Goal: Information Seeking & Learning: Learn about a topic

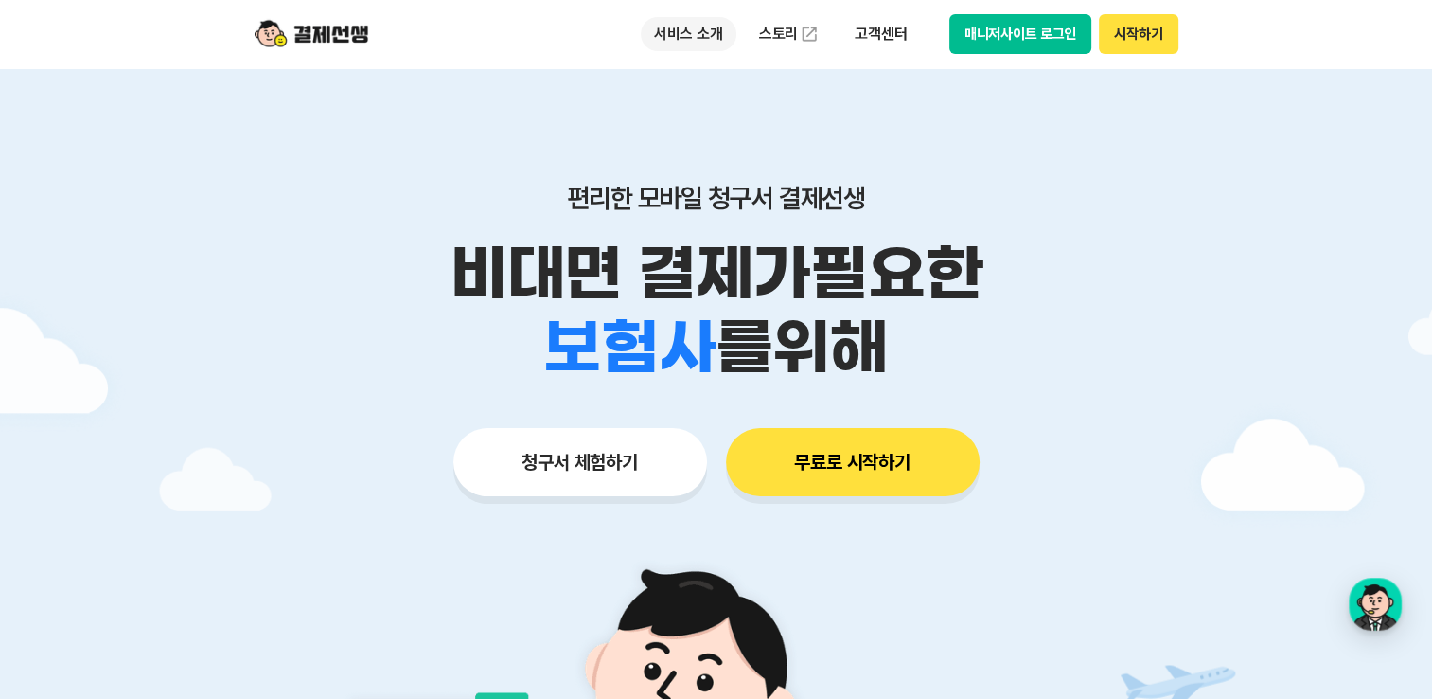
click at [699, 35] on p "서비스 소개" at bounding box center [689, 34] width 96 height 34
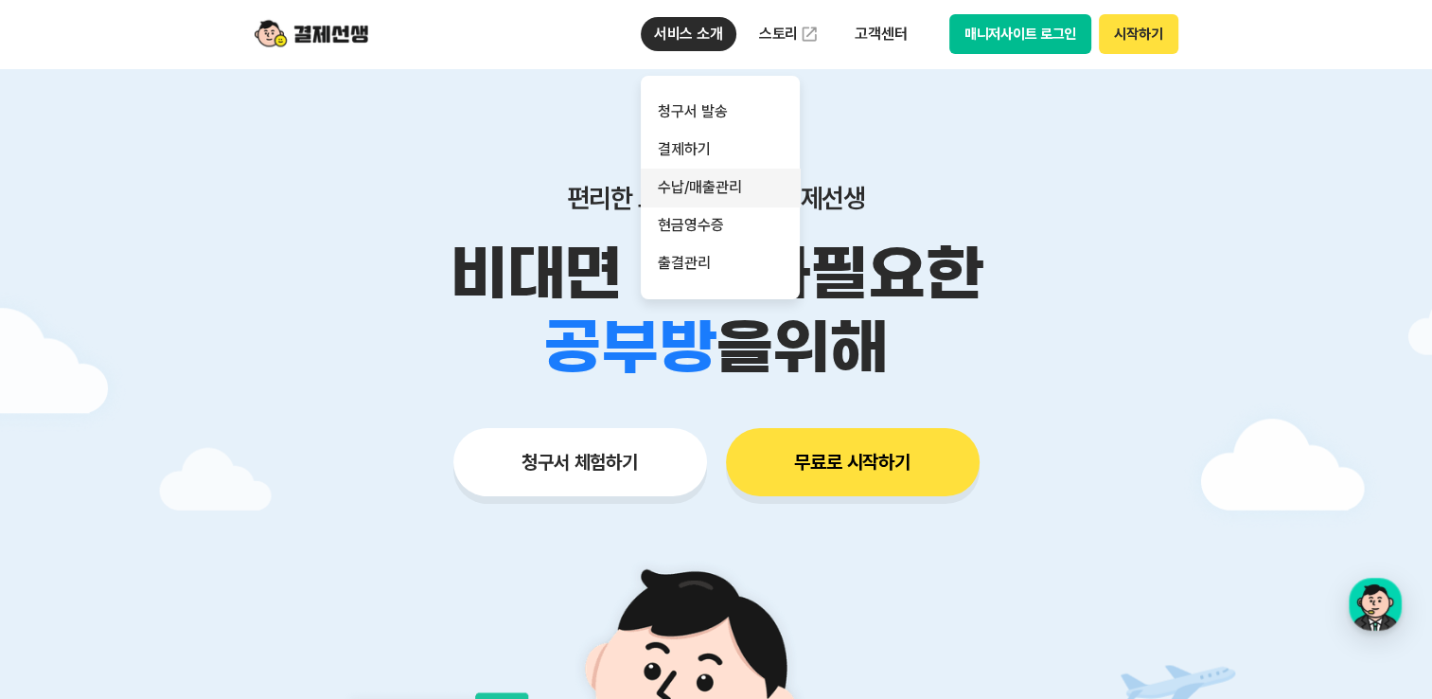
click at [685, 192] on link "수납/매출관리" at bounding box center [720, 187] width 159 height 38
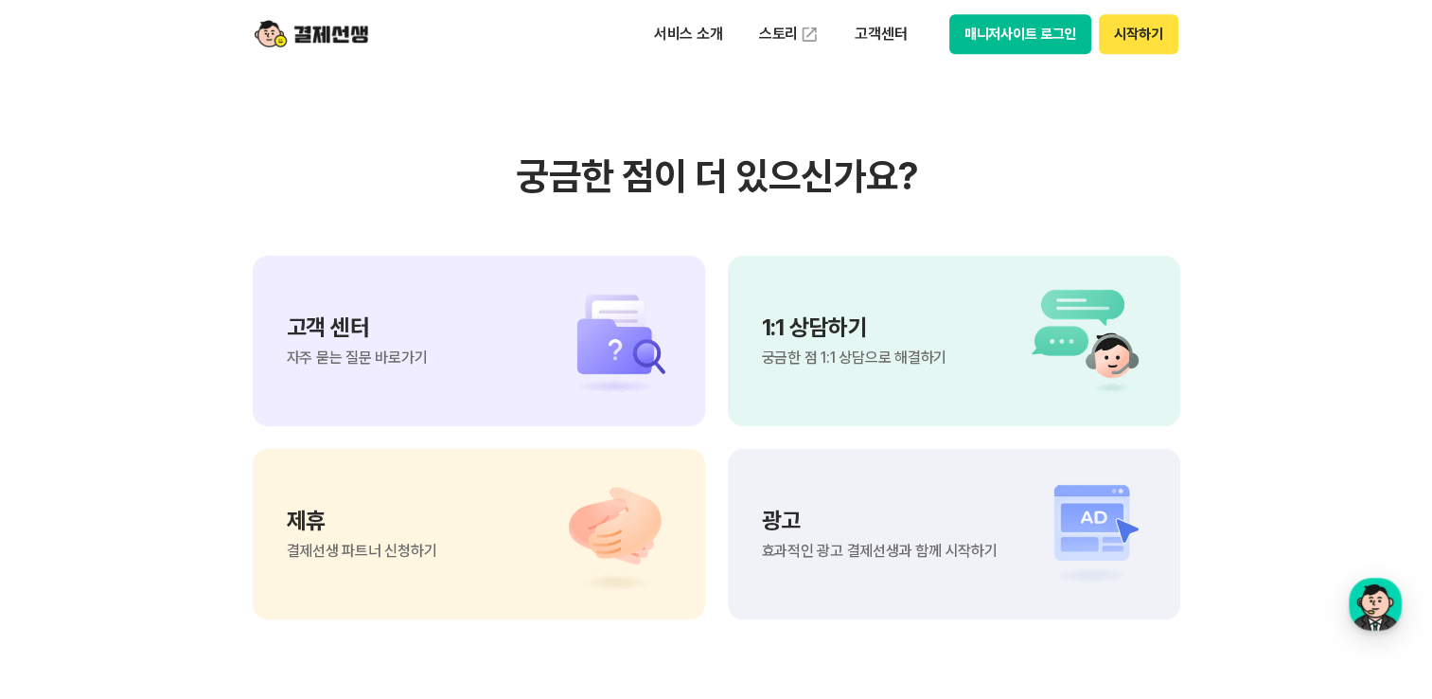
scroll to position [2272, 0]
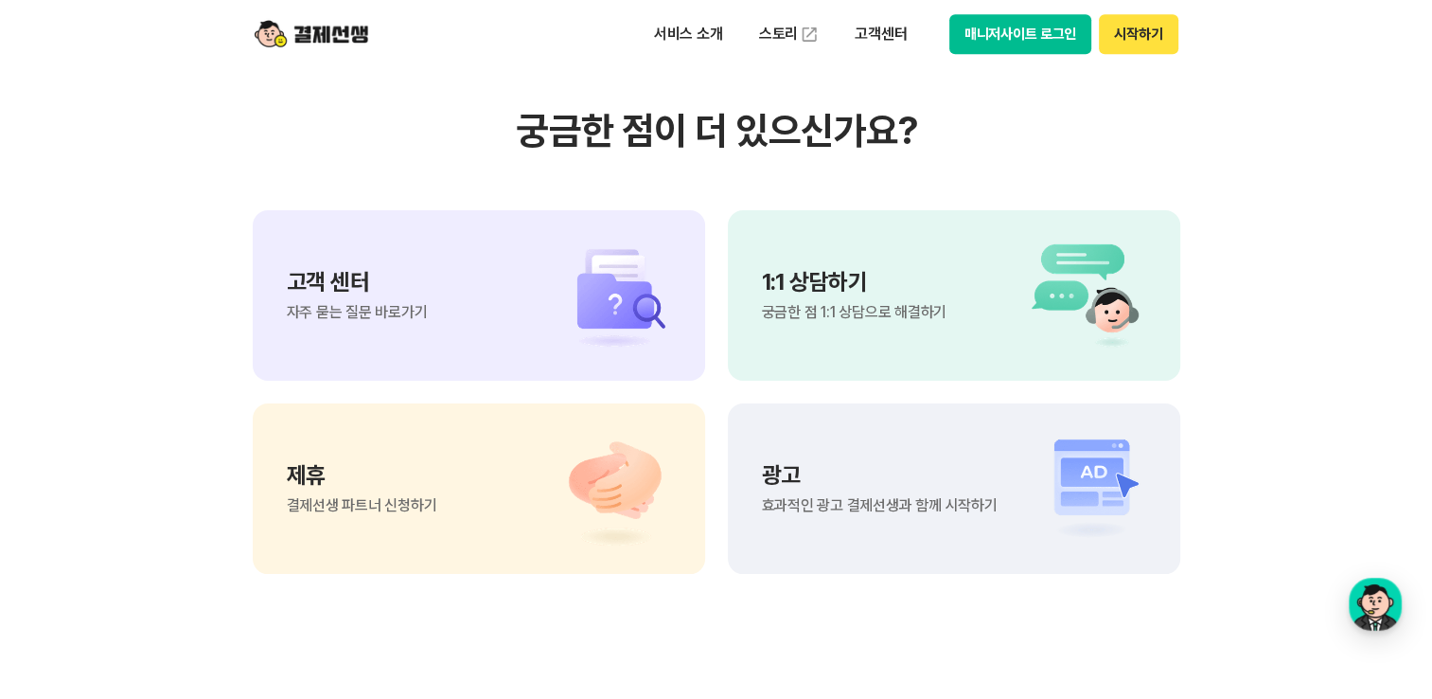
click at [612, 285] on img at bounding box center [605, 296] width 133 height 114
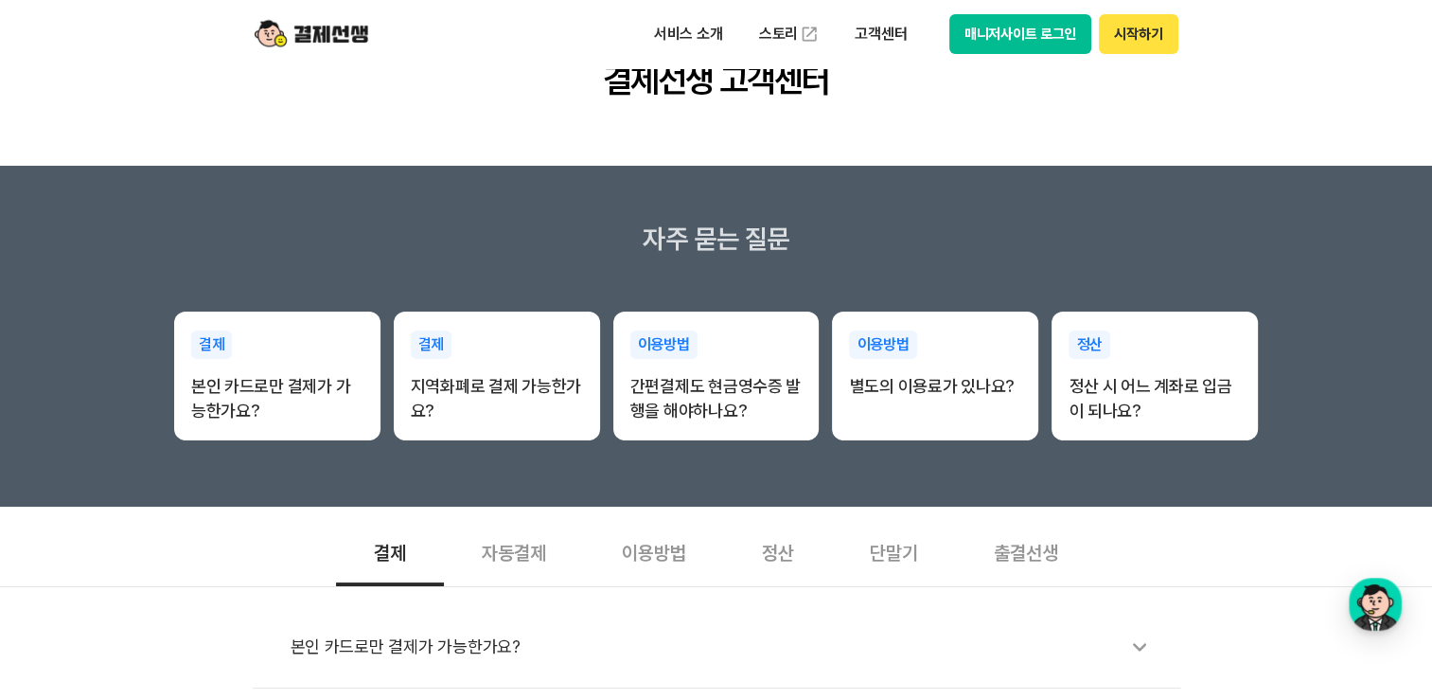
scroll to position [284, 0]
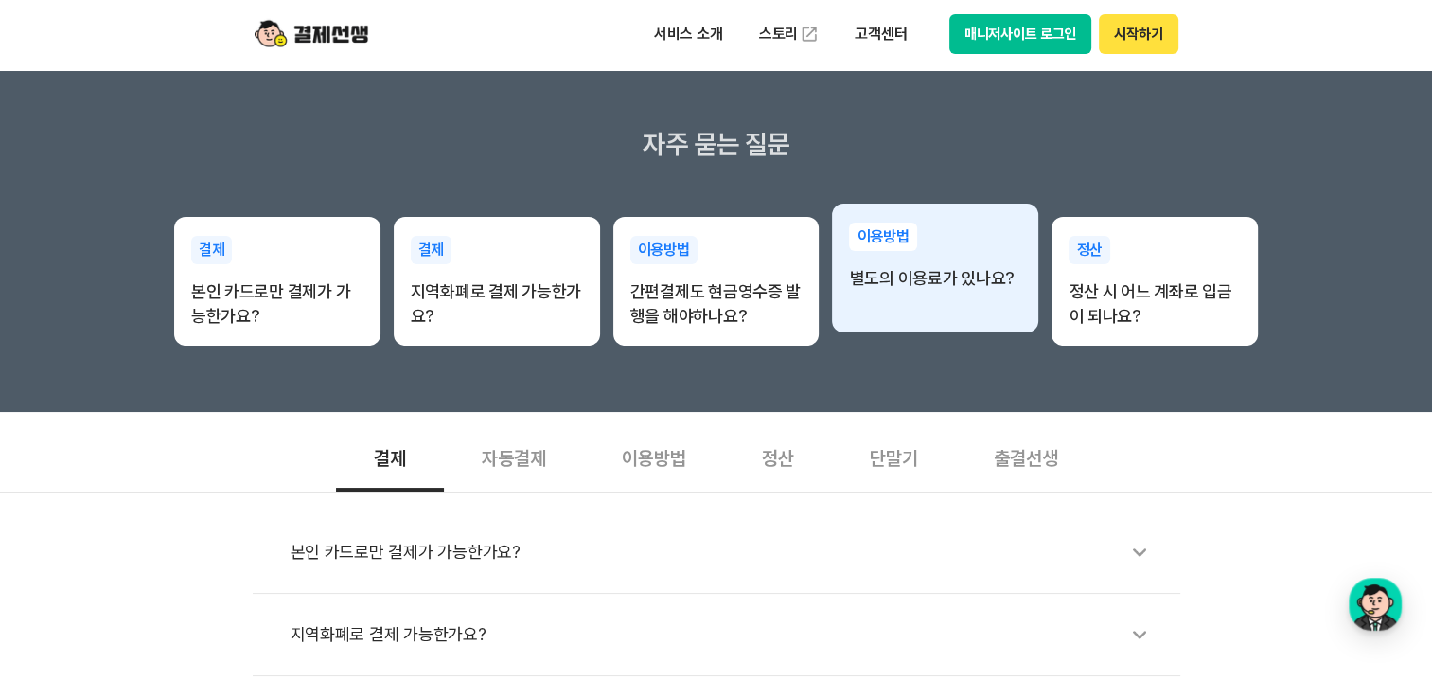
click at [923, 304] on div "이용방법 별도의 이용료가 있나요?" at bounding box center [935, 257] width 206 height 106
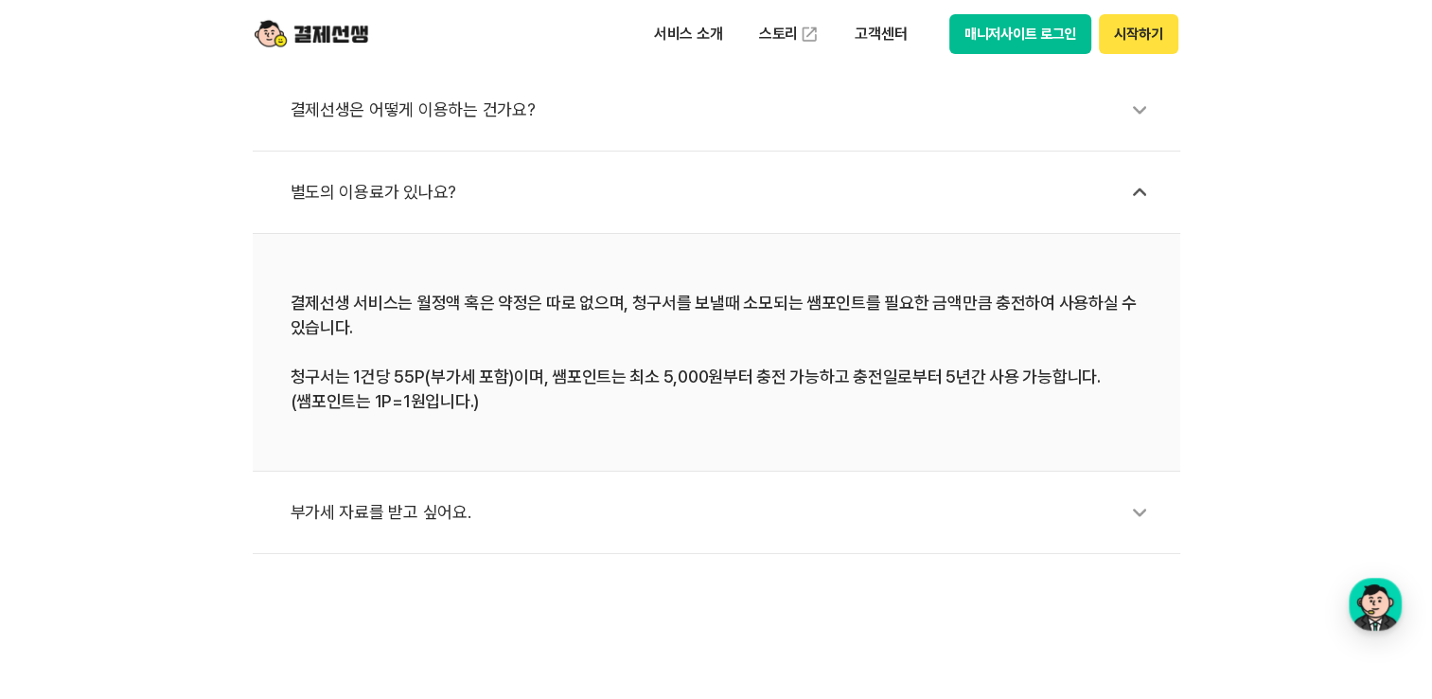
scroll to position [852, 0]
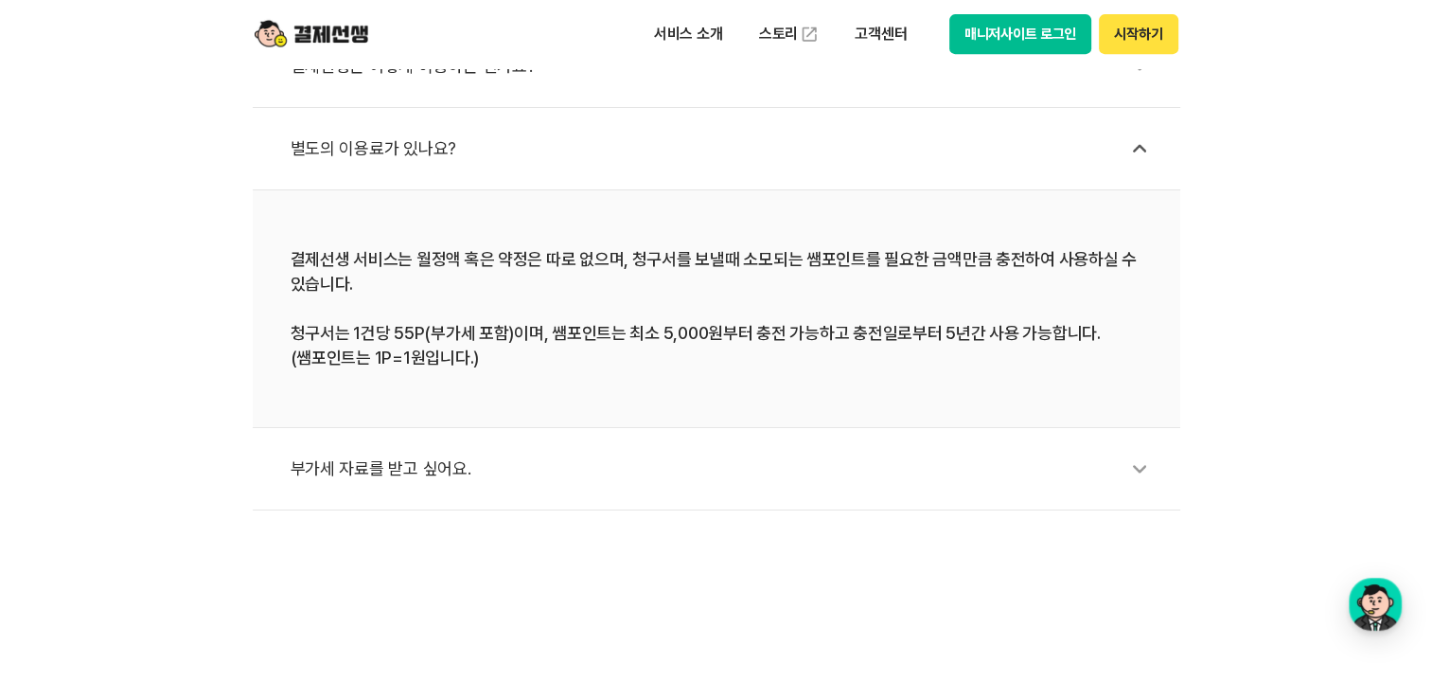
click at [1119, 460] on icon at bounding box center [1140, 469] width 44 height 44
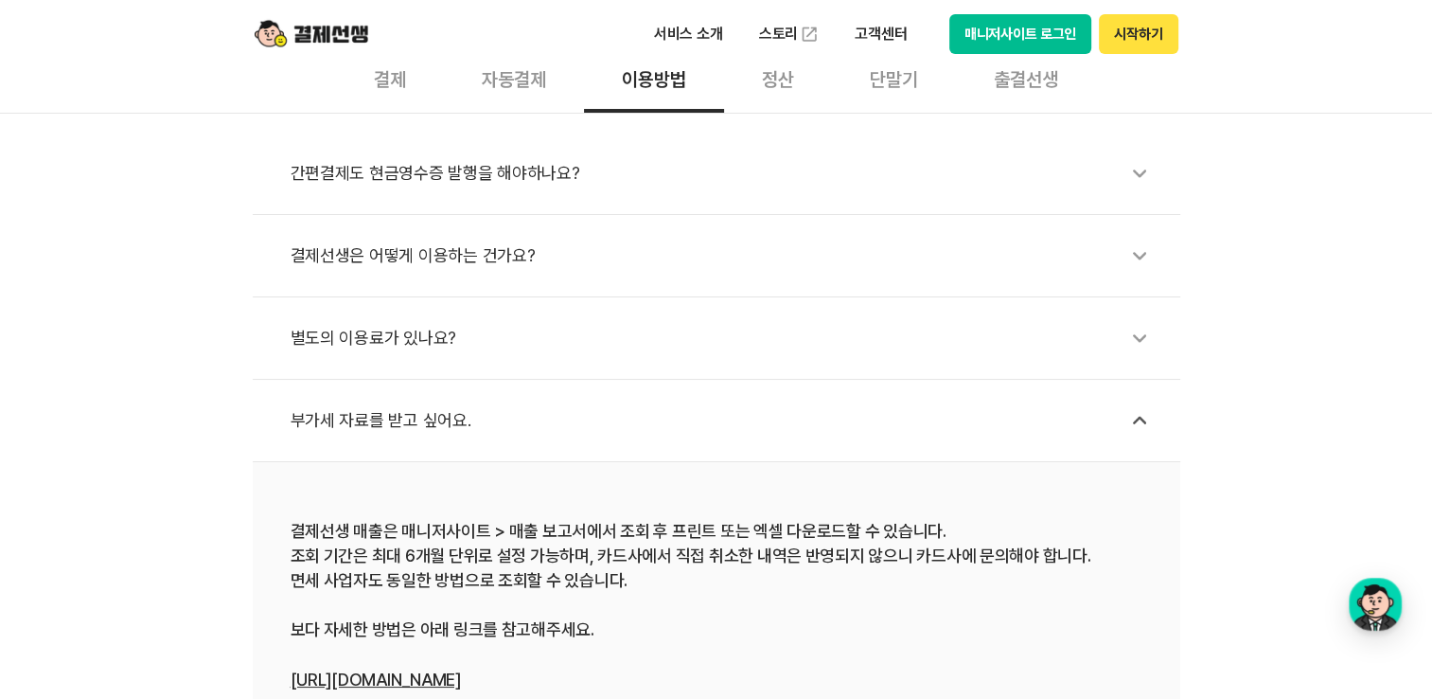
scroll to position [568, 0]
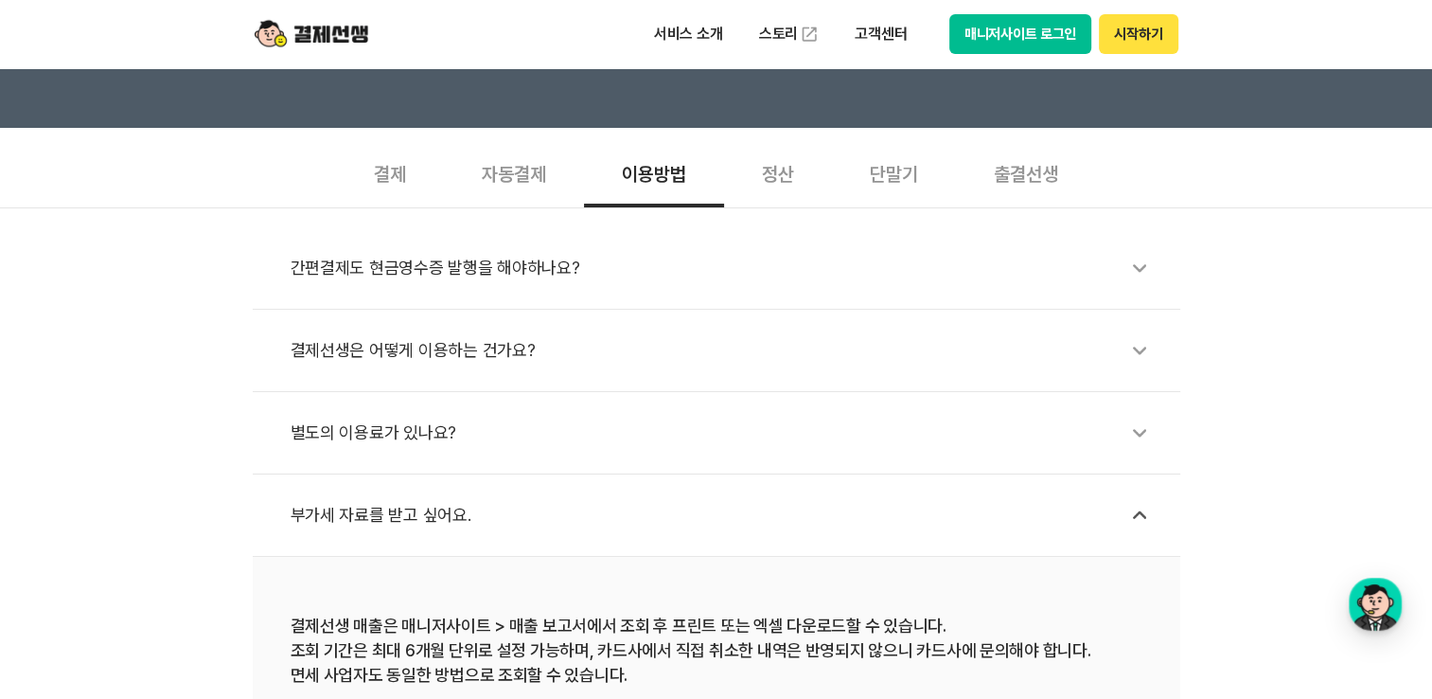
click at [1139, 346] on icon at bounding box center [1140, 350] width 44 height 44
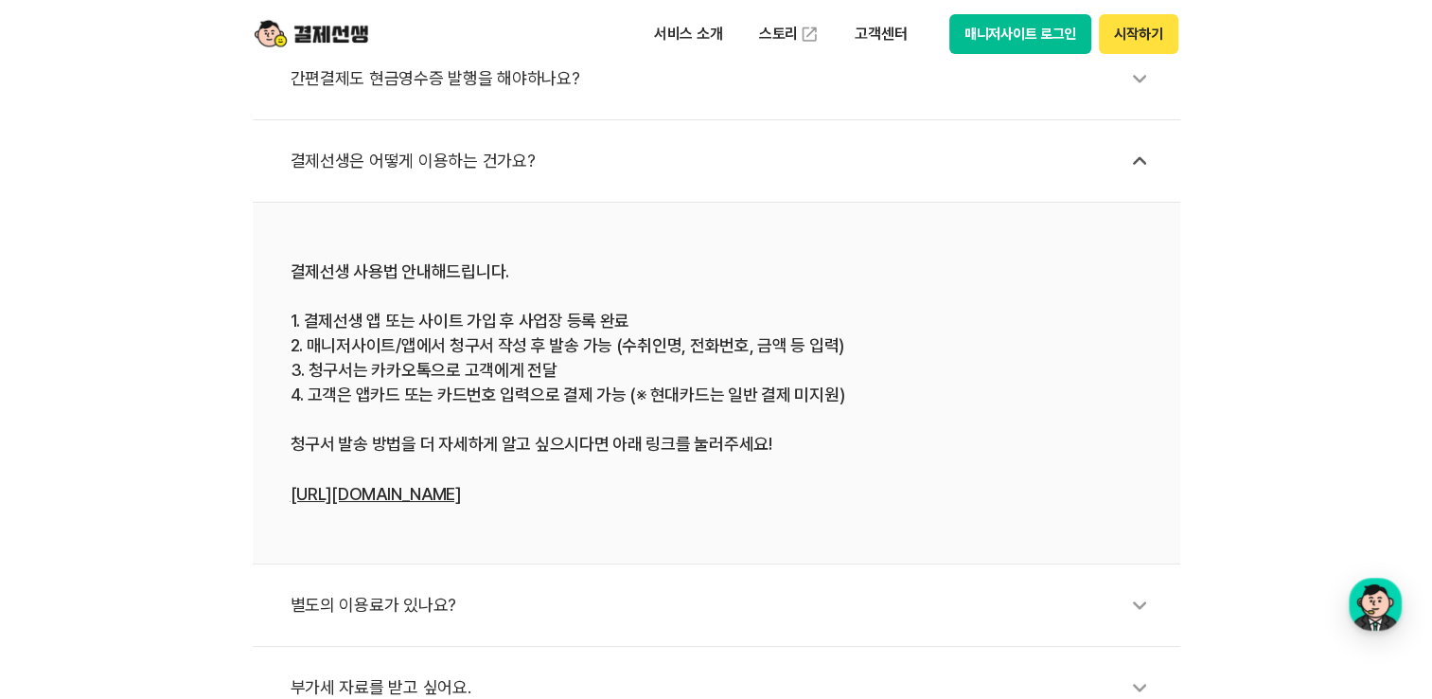
scroll to position [852, 0]
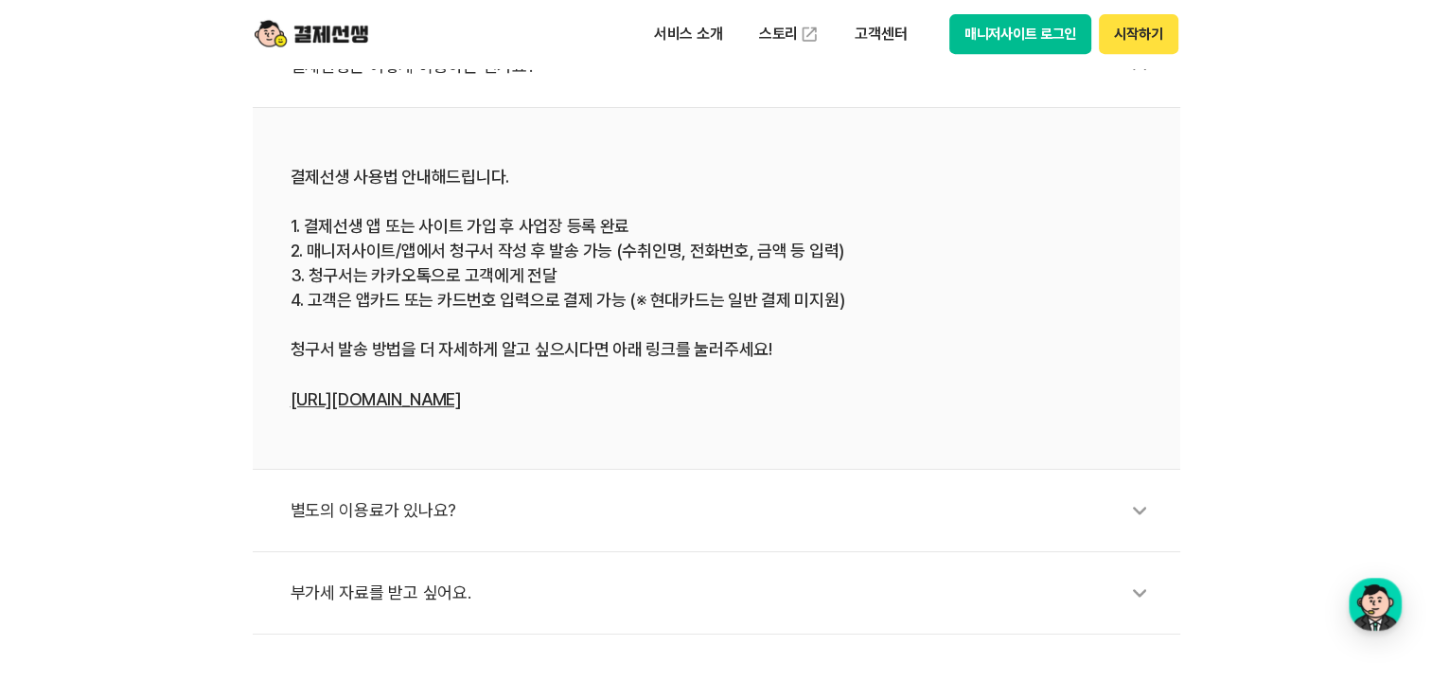
click at [1144, 511] on icon at bounding box center [1140, 510] width 44 height 44
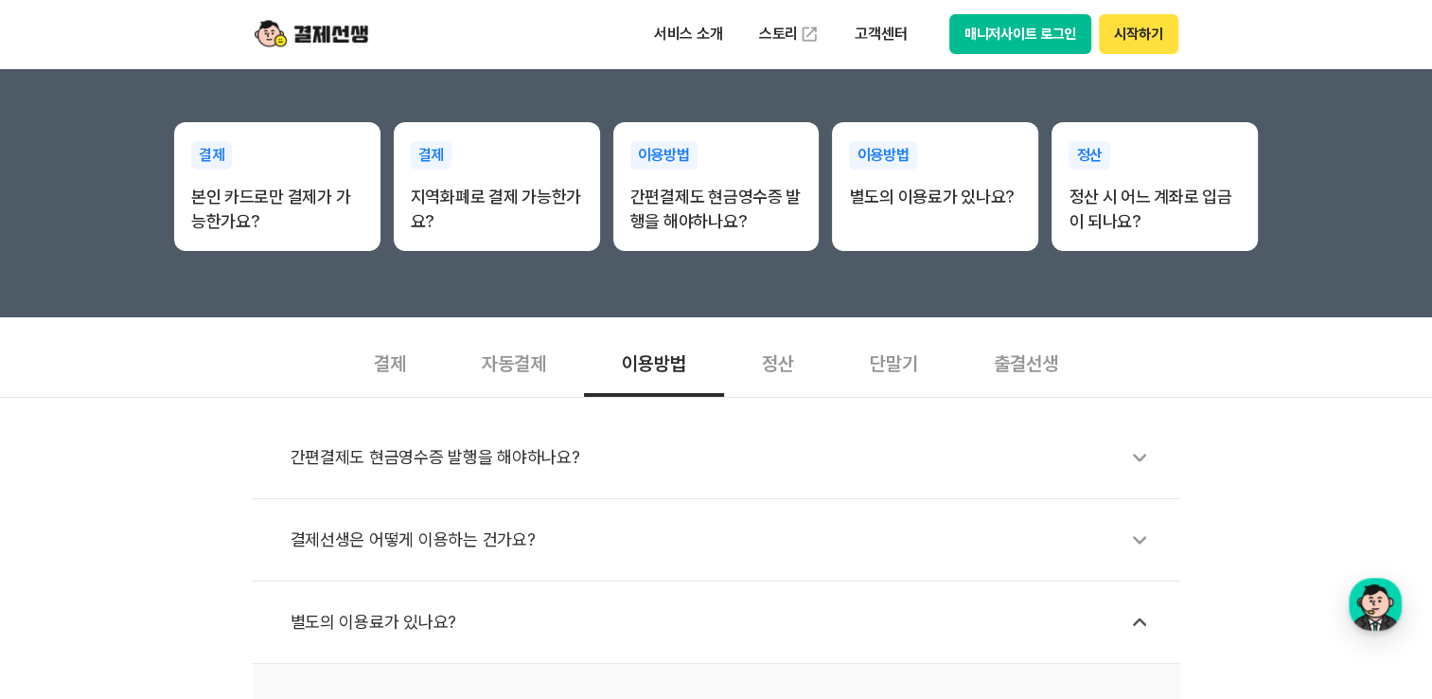
scroll to position [0, 0]
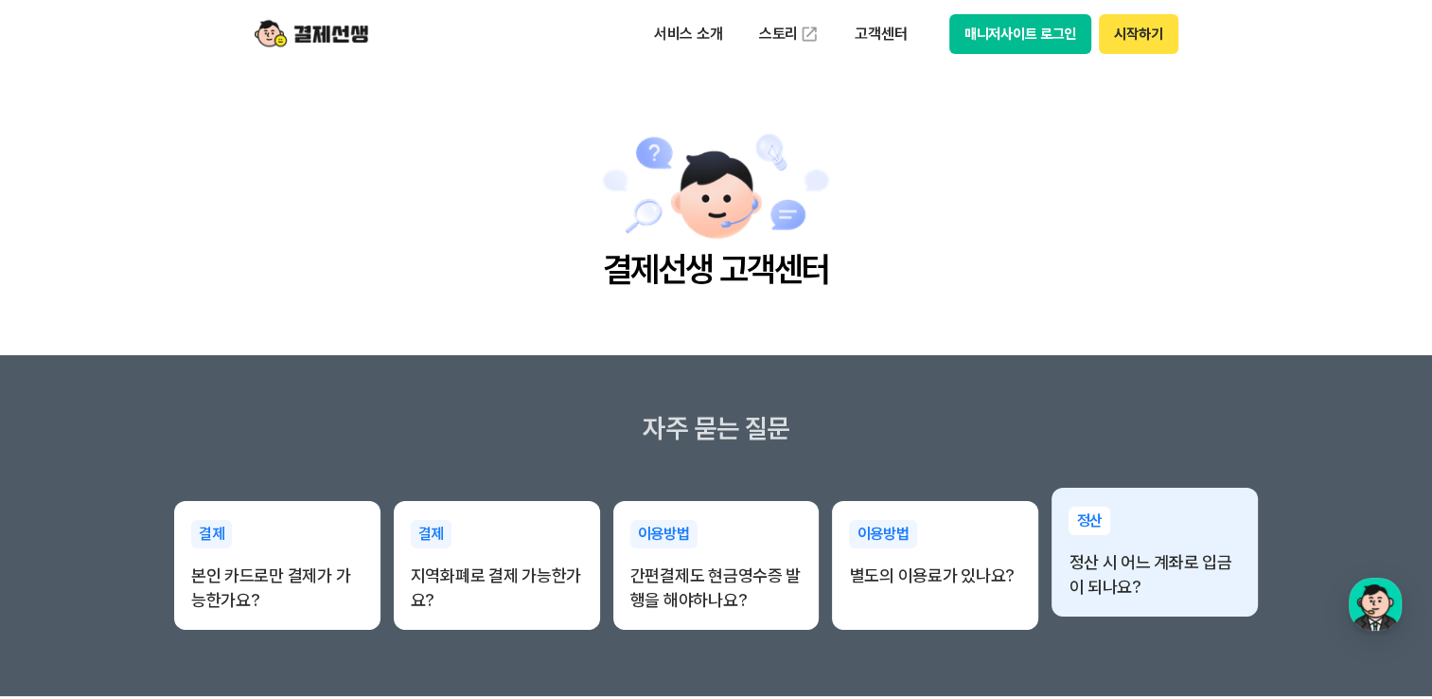
click at [1164, 560] on p "정산 시 어느 계좌로 입금이 되나요?" at bounding box center [1155, 574] width 172 height 49
click at [1177, 579] on p "정산 시 어느 계좌로 입금이 되나요?" at bounding box center [1155, 574] width 172 height 49
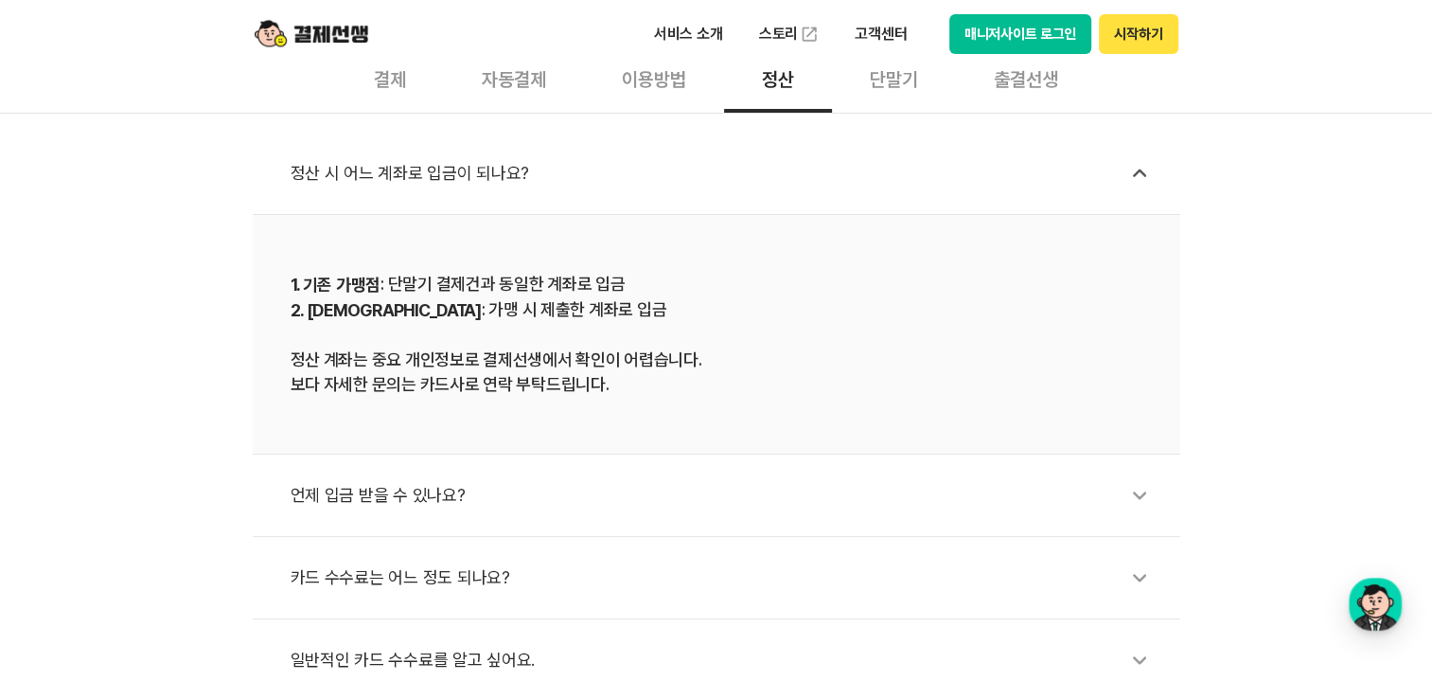
scroll to position [757, 0]
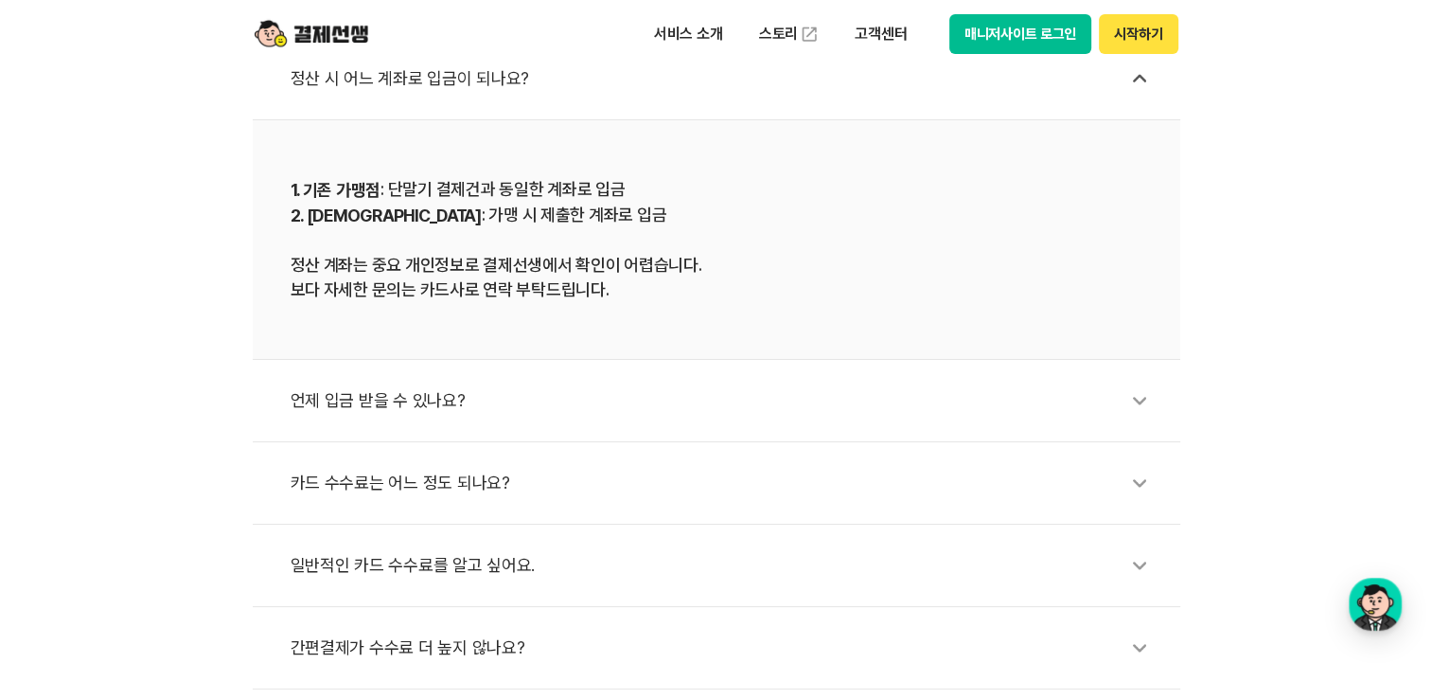
click at [1144, 399] on icon at bounding box center [1140, 401] width 44 height 44
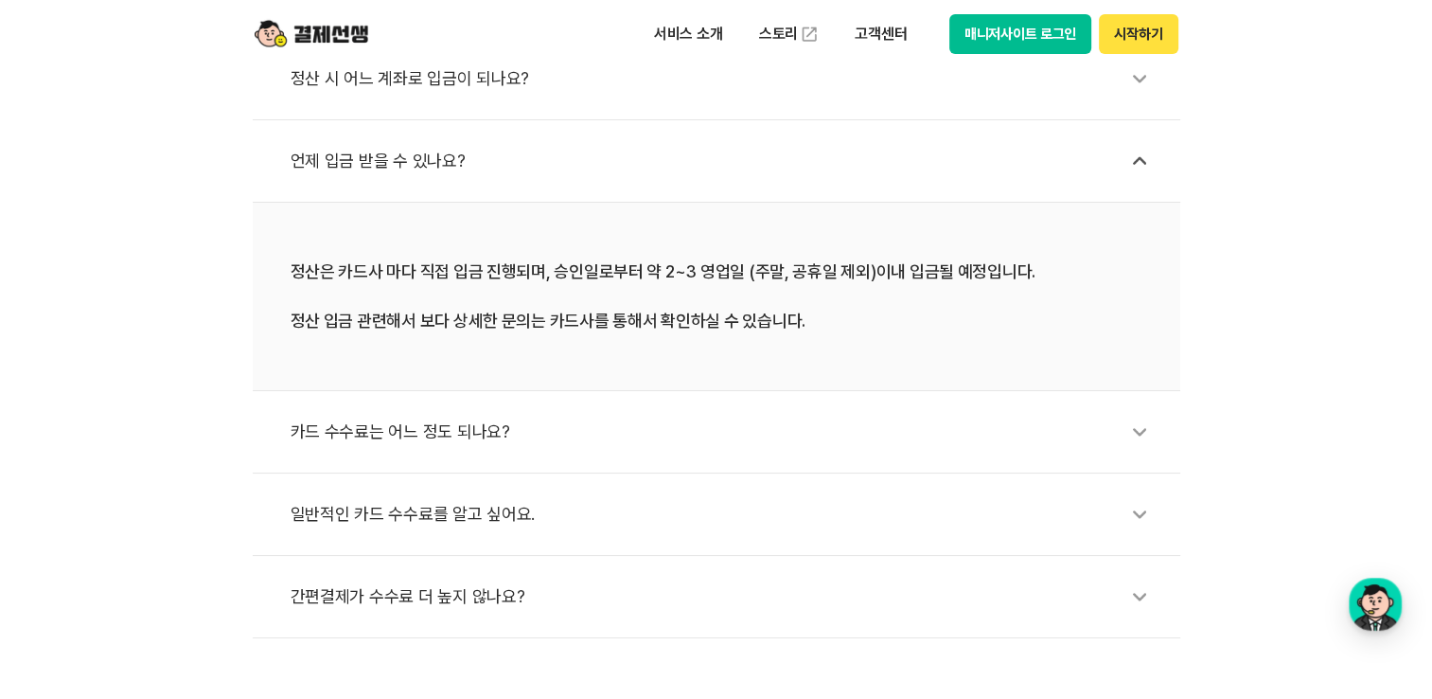
click at [1155, 430] on icon at bounding box center [1140, 432] width 44 height 44
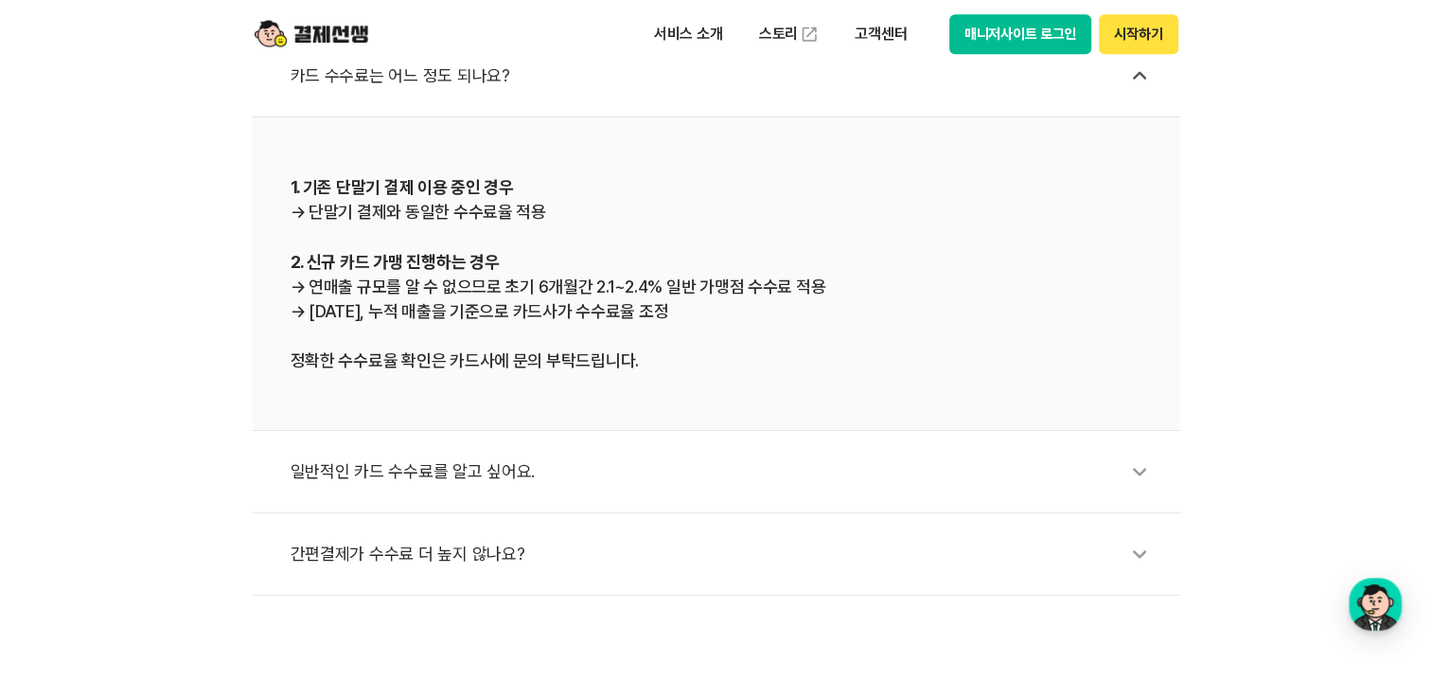
scroll to position [947, 0]
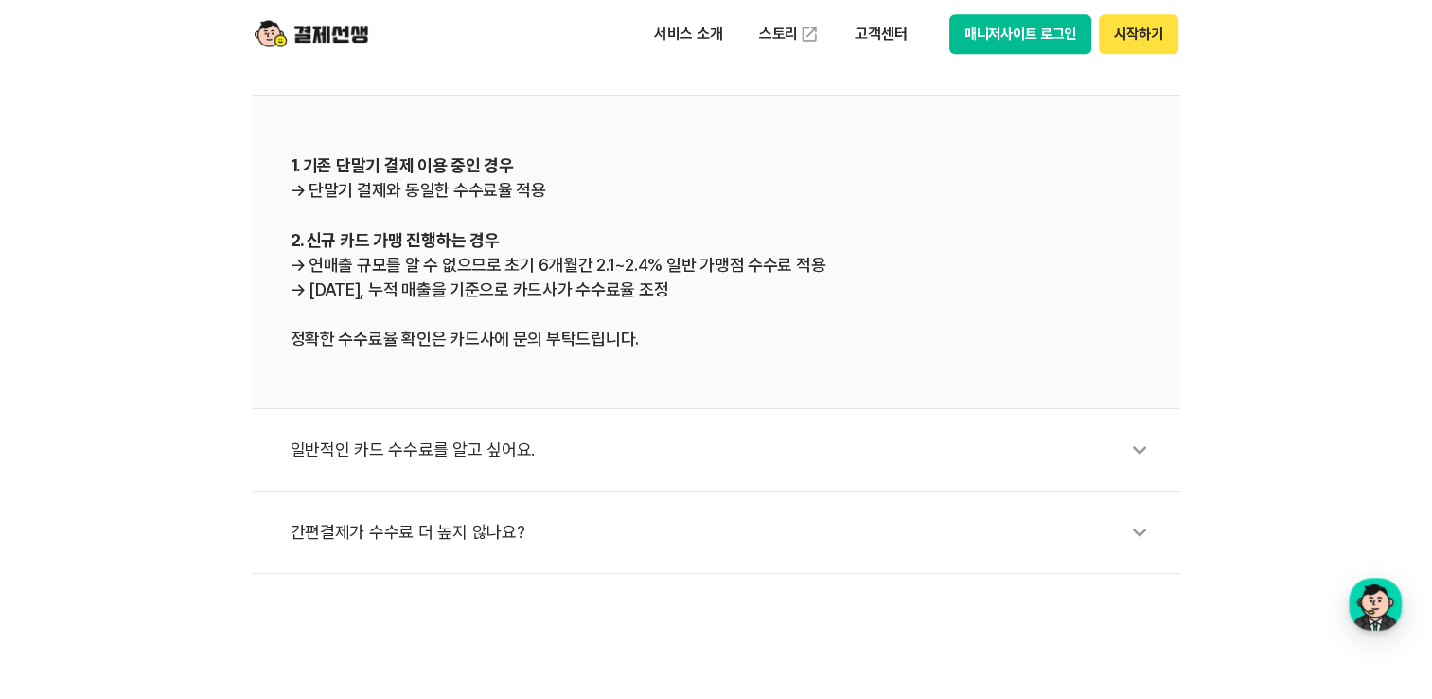
click at [1144, 441] on icon at bounding box center [1140, 450] width 44 height 44
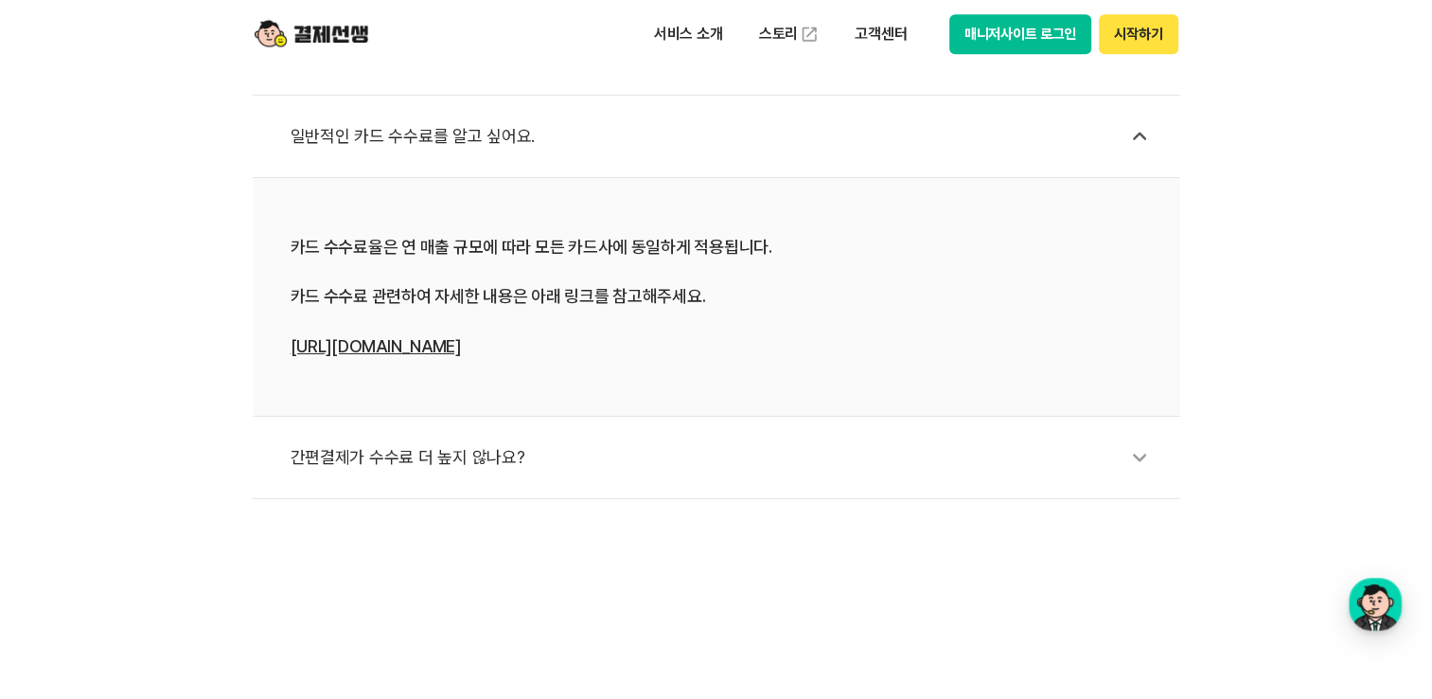
click at [1136, 466] on icon at bounding box center [1140, 457] width 44 height 44
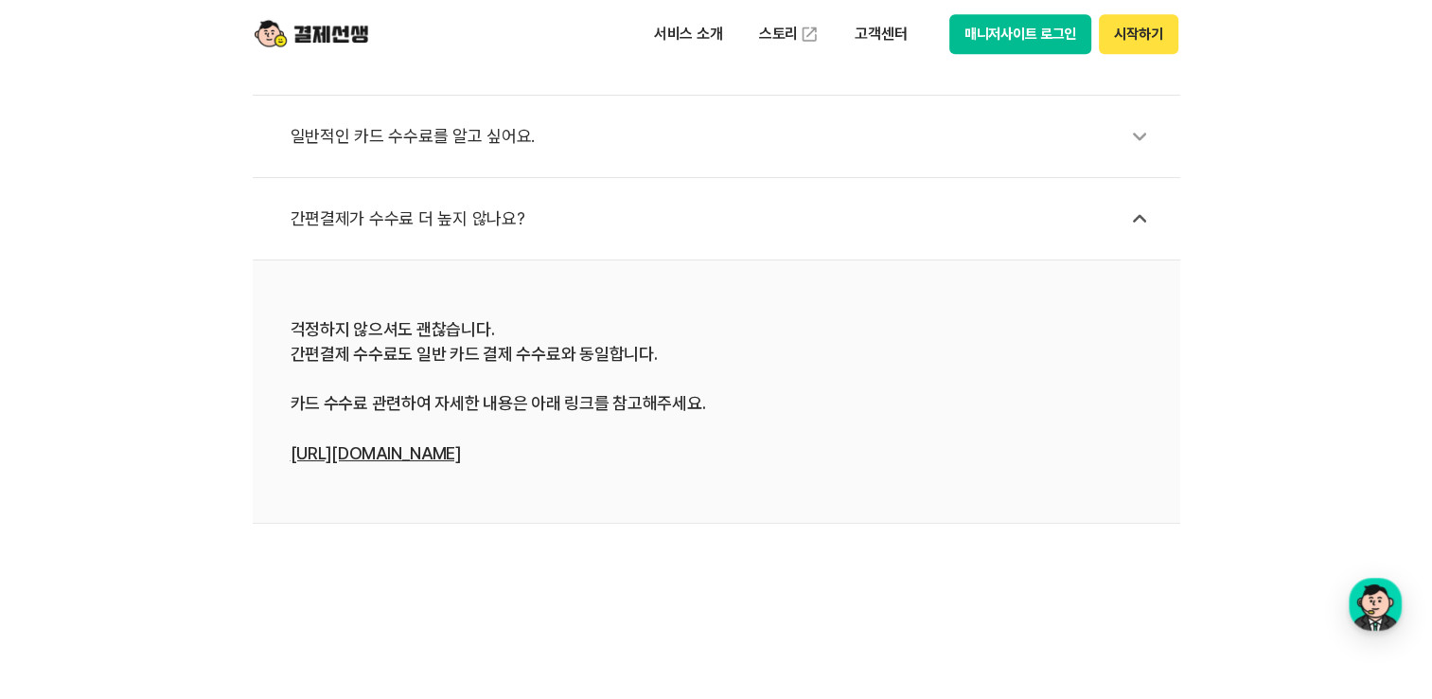
click at [481, 218] on div "간편결제가 수수료 더 높지 않나요?" at bounding box center [726, 219] width 871 height 44
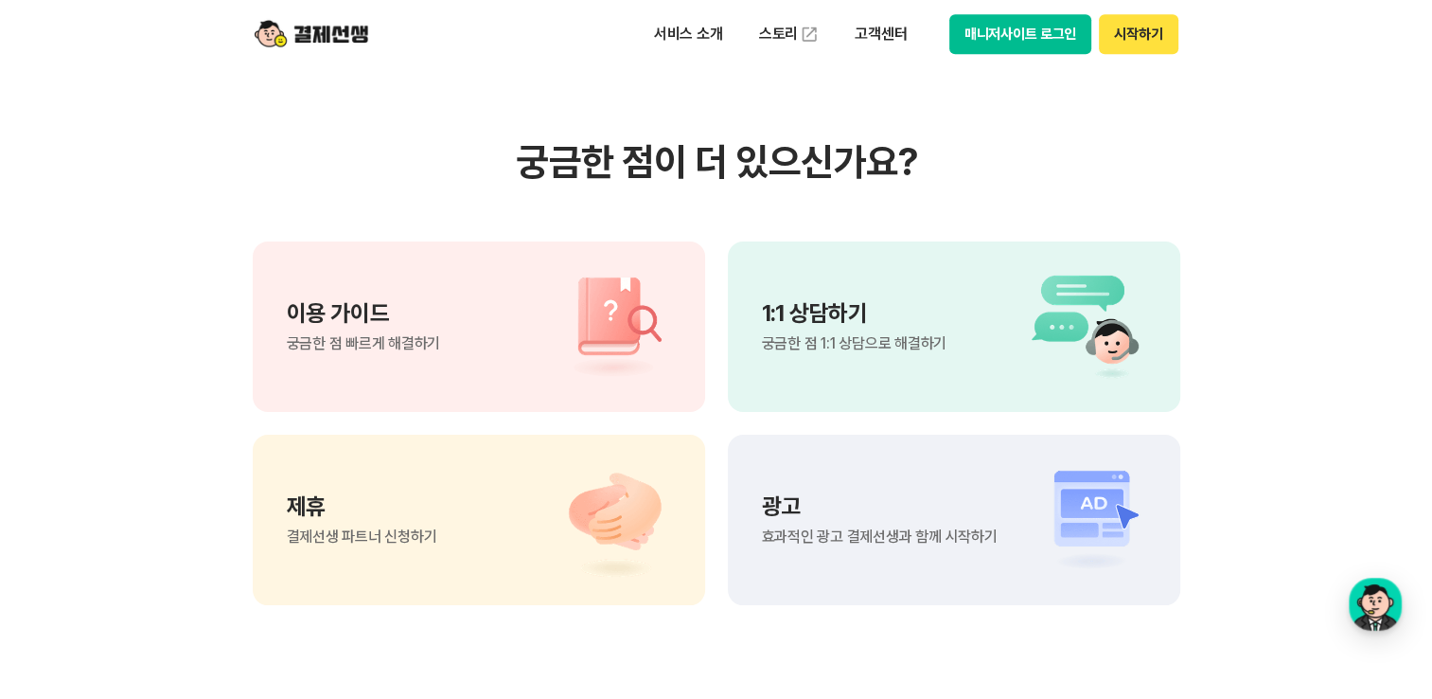
scroll to position [1325, 0]
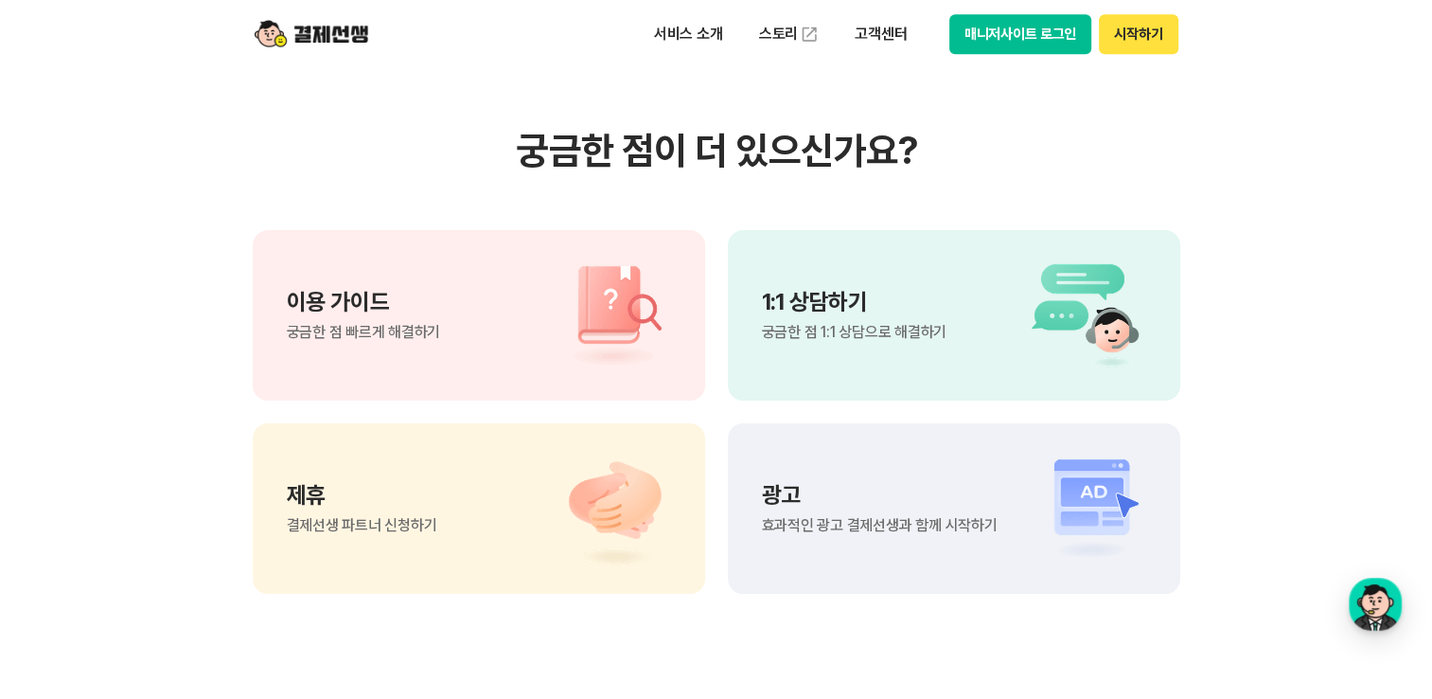
click at [602, 318] on img at bounding box center [605, 315] width 133 height 114
